Goal: Information Seeking & Learning: Learn about a topic

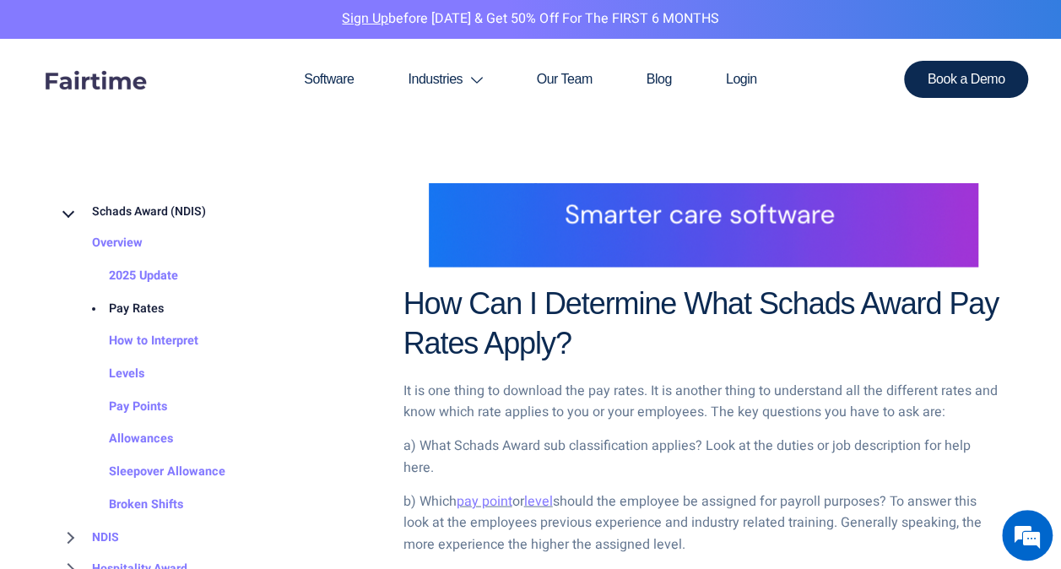
scroll to position [1437, 0]
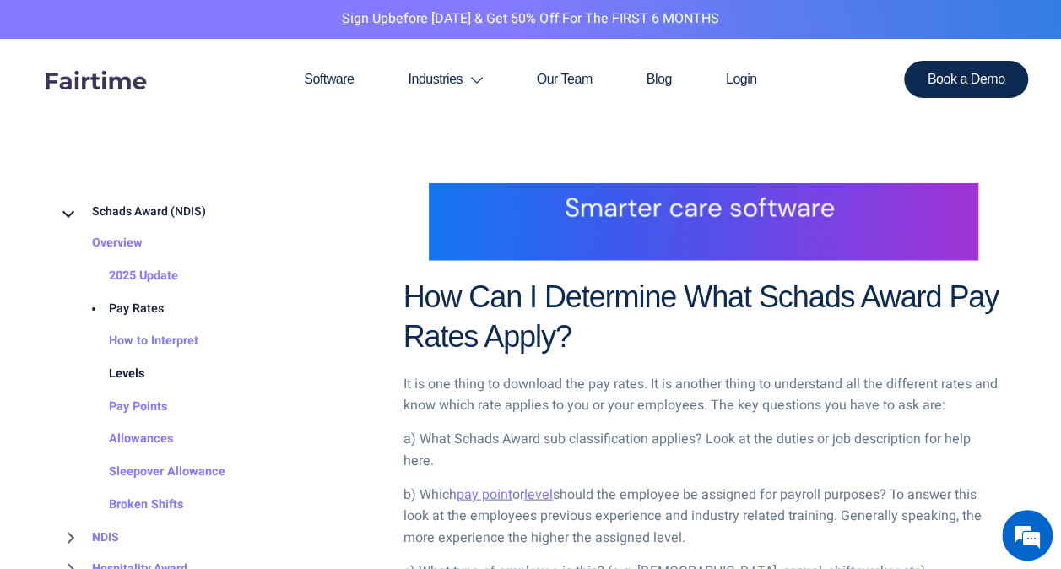
click at [127, 378] on link "Levels" at bounding box center [109, 374] width 69 height 33
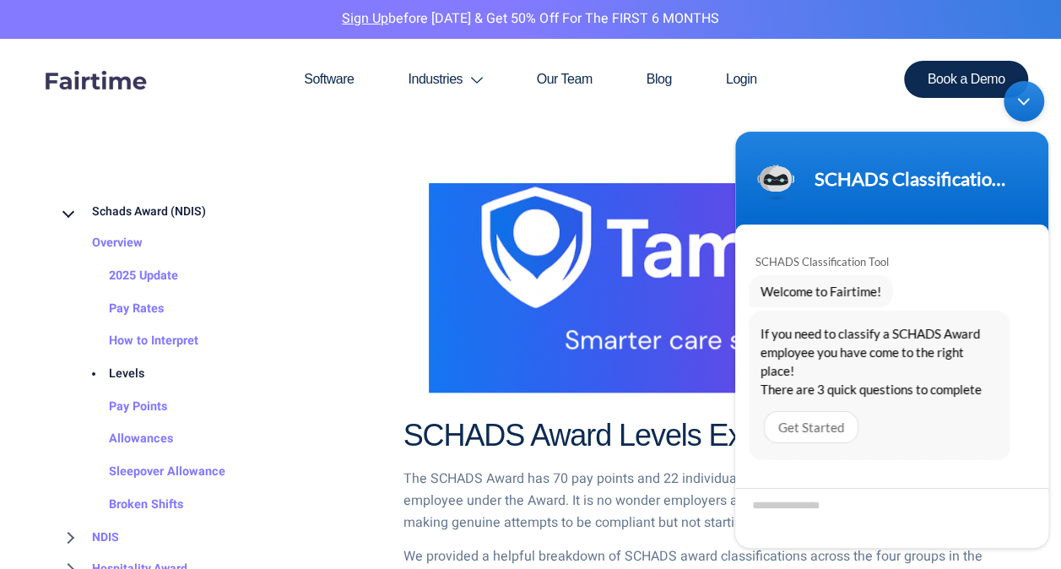
scroll to position [816, 0]
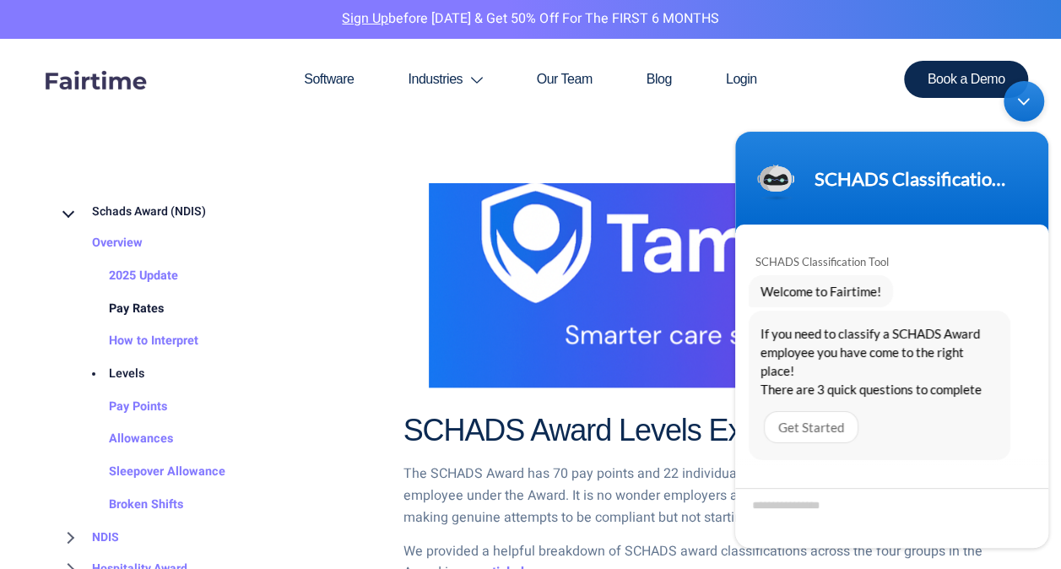
click at [123, 310] on link "Pay Rates" at bounding box center [119, 309] width 89 height 33
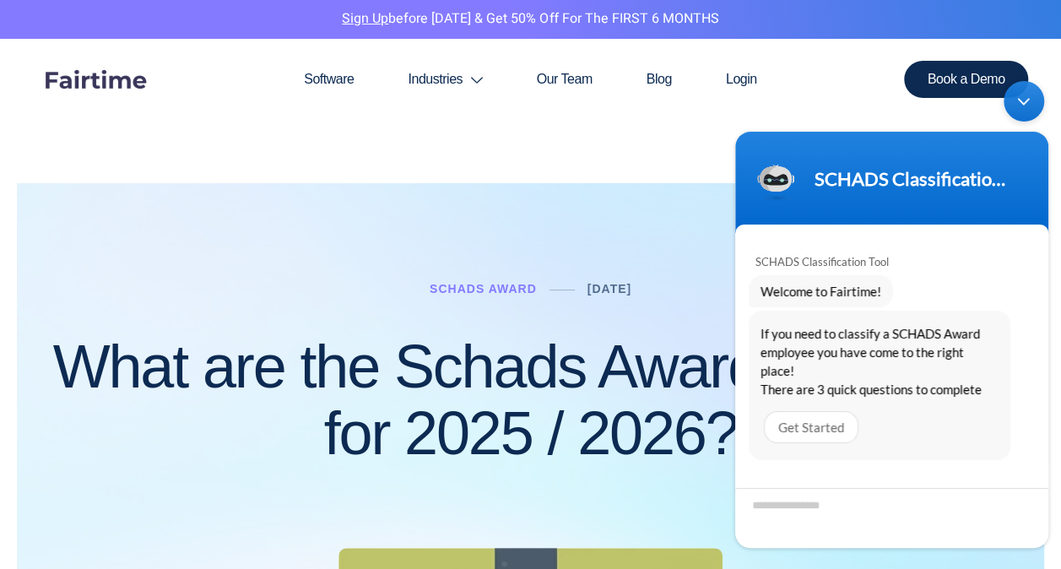
click at [806, 168] on div "SCHADS Classification Tool" at bounding box center [892, 178] width 293 height 42
click at [930, 181] on div "SCHADS Classification Tool" at bounding box center [913, 178] width 196 height 23
click at [1030, 100] on div "Minimize live chat window" at bounding box center [1024, 101] width 41 height 41
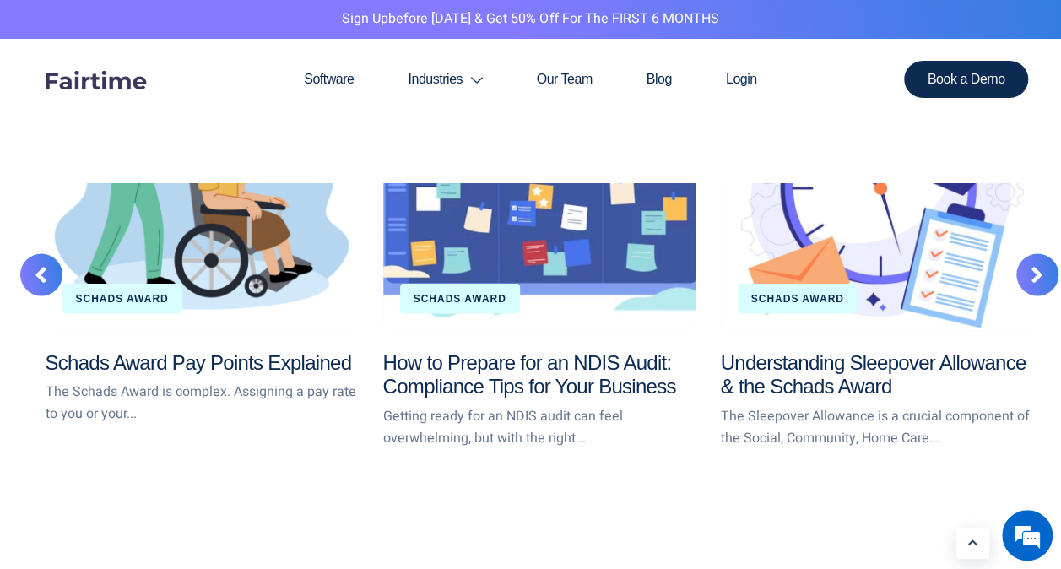
scroll to position [4617, 0]
